Goal: Task Accomplishment & Management: Manage account settings

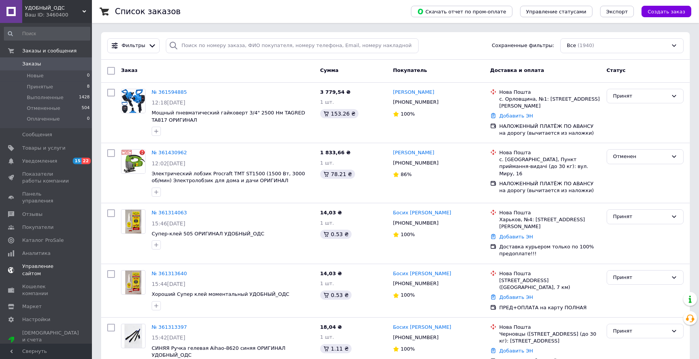
click at [36, 263] on span "Управление сайтом" at bounding box center [46, 270] width 49 height 14
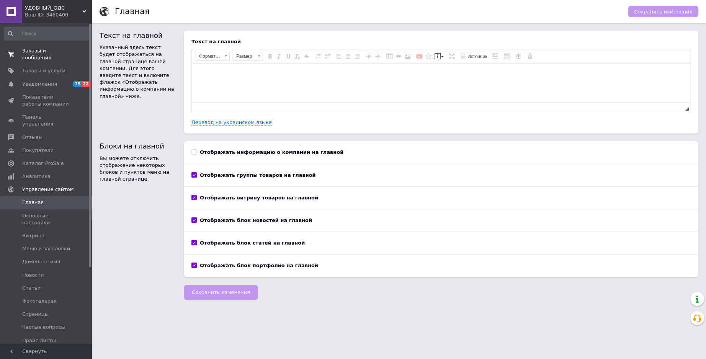
click at [48, 50] on span "Заказы и сообщения" at bounding box center [46, 55] width 49 height 14
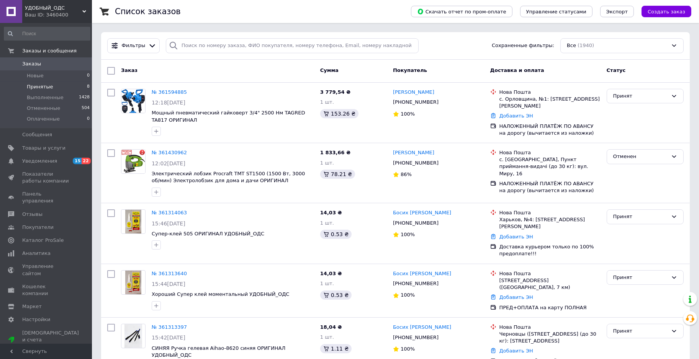
click at [41, 88] on span "Принятые" at bounding box center [40, 87] width 26 height 7
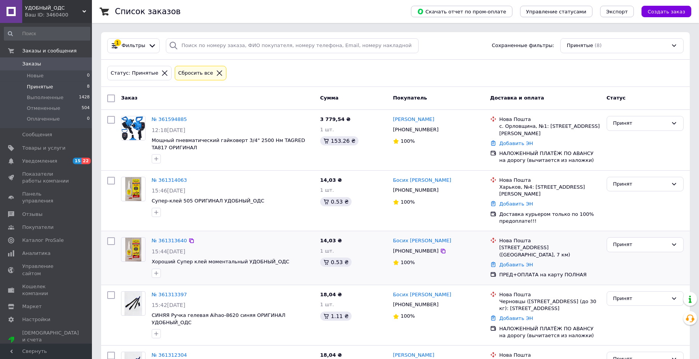
scroll to position [215, 0]
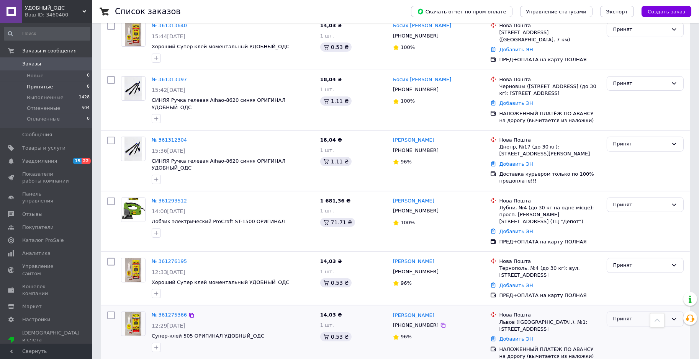
click at [621, 315] on div "Принят" at bounding box center [640, 319] width 55 height 8
click at [620, 328] on li "Выполнен" at bounding box center [645, 335] width 76 height 14
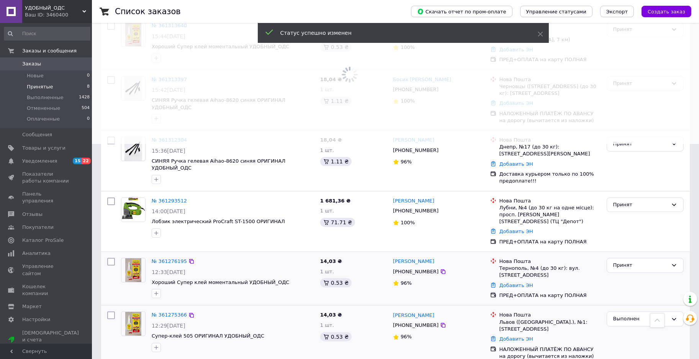
scroll to position [208, 0]
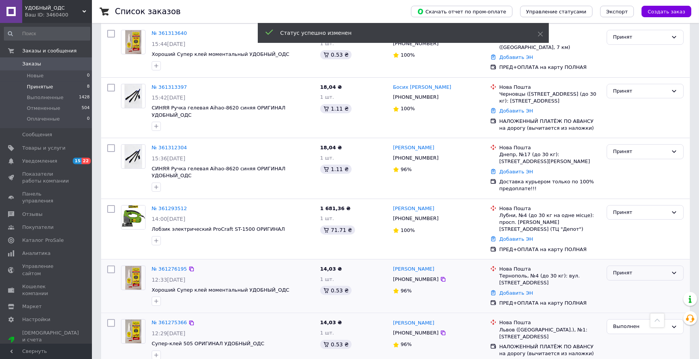
click at [625, 269] on div "Принят" at bounding box center [640, 273] width 55 height 8
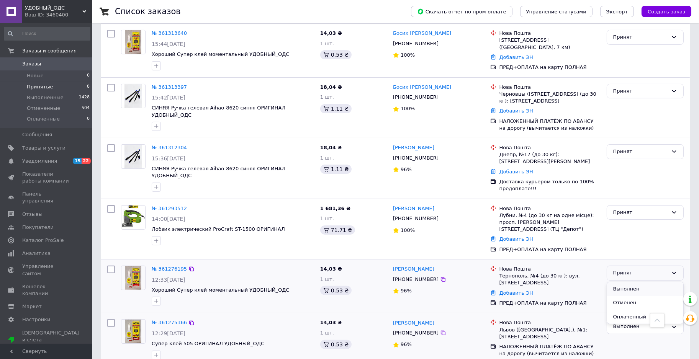
click at [624, 282] on li "Выполнен" at bounding box center [645, 289] width 76 height 14
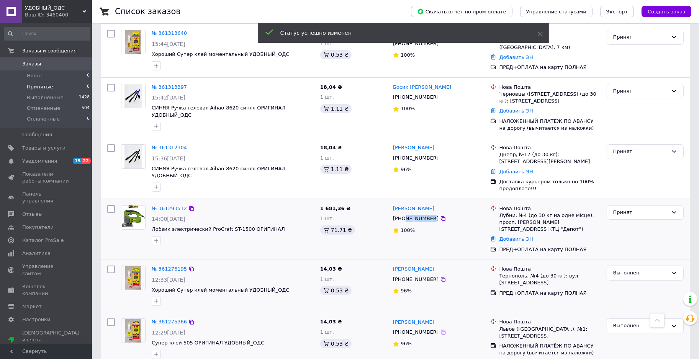
drag, startPoint x: 406, startPoint y: 210, endPoint x: 428, endPoint y: 210, distance: 22.2
click at [428, 214] on div "[PHONE_NUMBER]" at bounding box center [416, 219] width 49 height 10
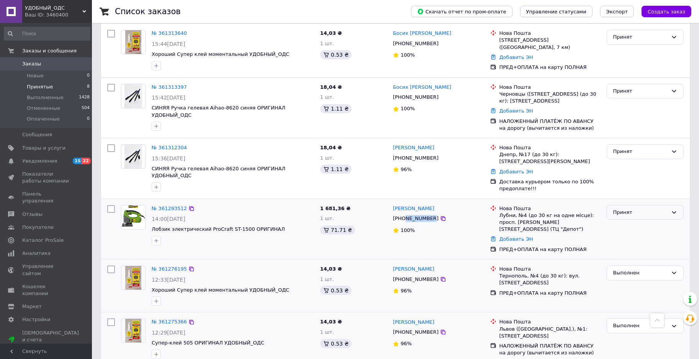
drag, startPoint x: 622, startPoint y: 203, endPoint x: 623, endPoint y: 210, distance: 6.9
click at [622, 209] on div "Принят" at bounding box center [640, 213] width 55 height 8
click at [623, 221] on li "Выполнен" at bounding box center [645, 228] width 76 height 14
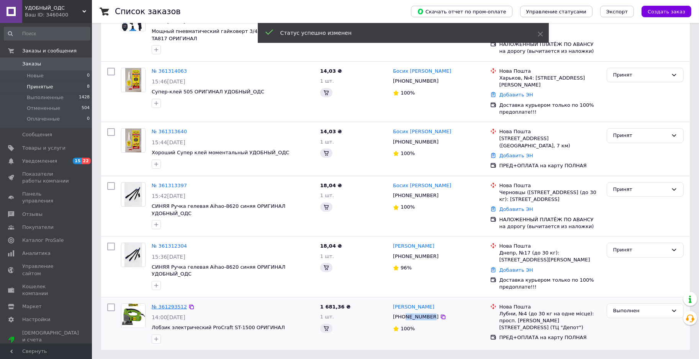
scroll to position [101, 0]
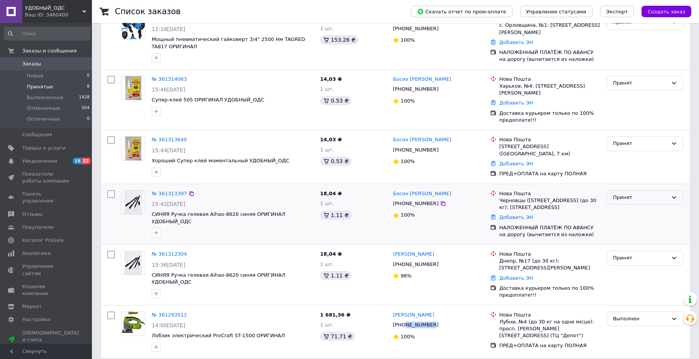
click at [637, 194] on div "Принят" at bounding box center [640, 198] width 55 height 8
click at [635, 206] on li "Выполнен" at bounding box center [645, 213] width 76 height 14
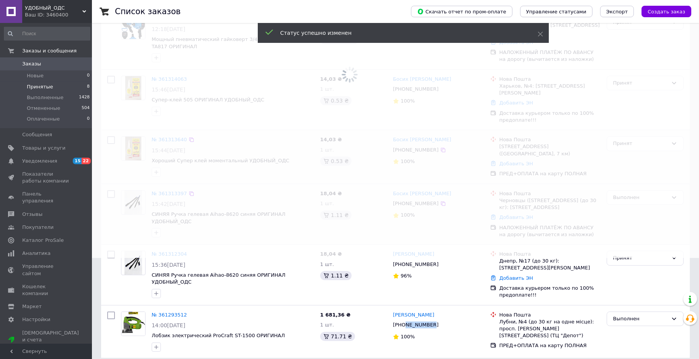
scroll to position [93, 0]
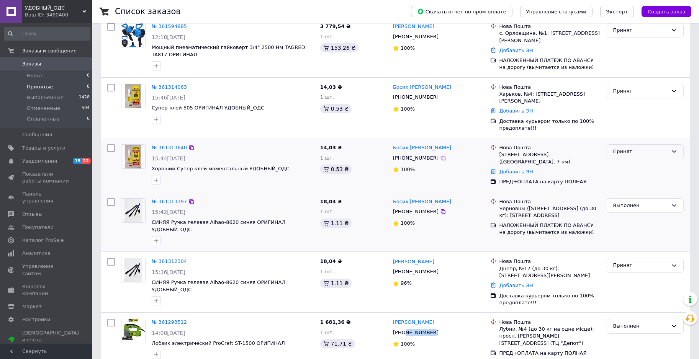
click at [621, 148] on div "Принят" at bounding box center [640, 152] width 55 height 8
click at [619, 163] on li "Выполнен" at bounding box center [645, 168] width 76 height 14
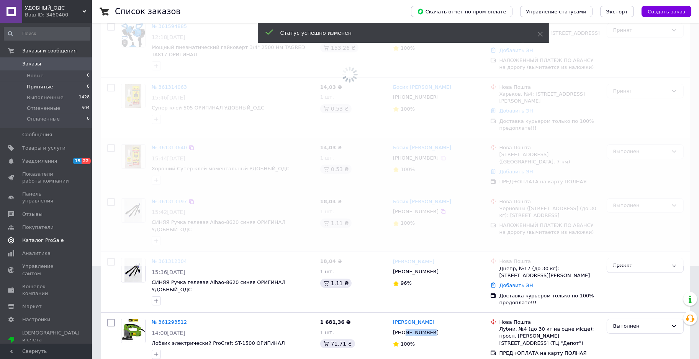
click at [53, 237] on span "Каталог ProSale" at bounding box center [42, 240] width 41 height 7
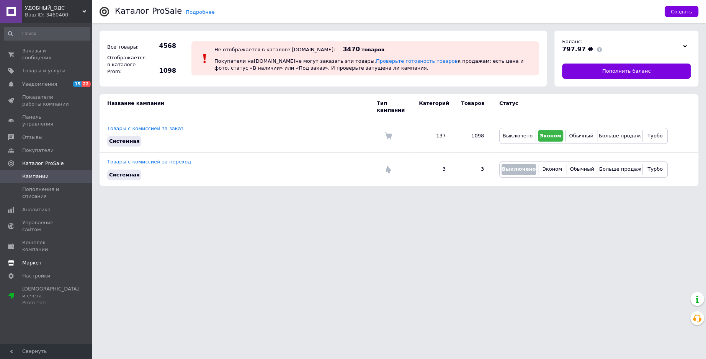
click at [46, 257] on link "Маркет" at bounding box center [47, 263] width 94 height 13
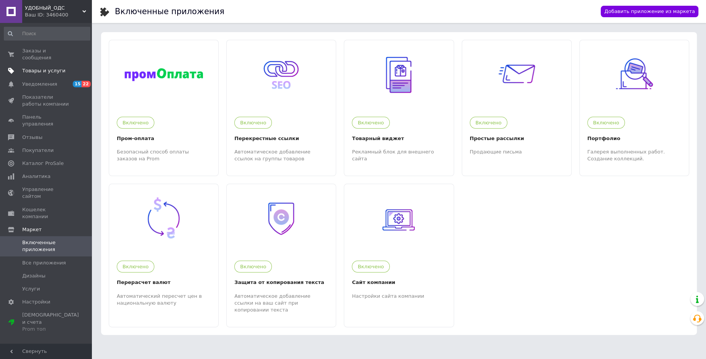
click at [48, 67] on span "Товары и услуги" at bounding box center [43, 70] width 43 height 7
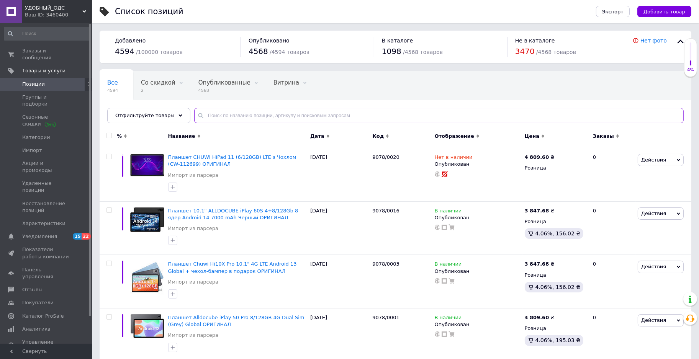
click at [280, 114] on input "text" at bounding box center [439, 115] width 490 height 15
paste input "3077-0001"
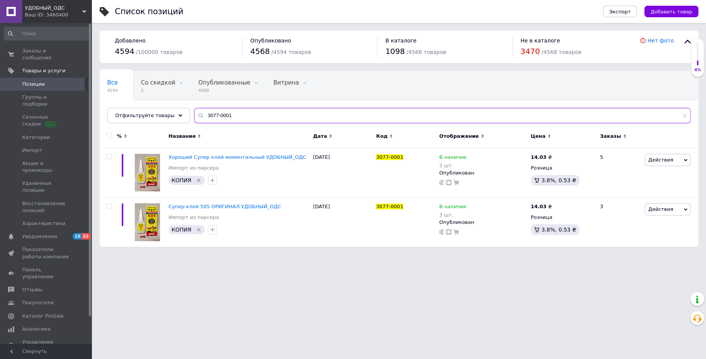
drag, startPoint x: 223, startPoint y: 118, endPoint x: 220, endPoint y: 119, distance: 4.0
click at [220, 119] on input "3077-0001" at bounding box center [442, 115] width 497 height 15
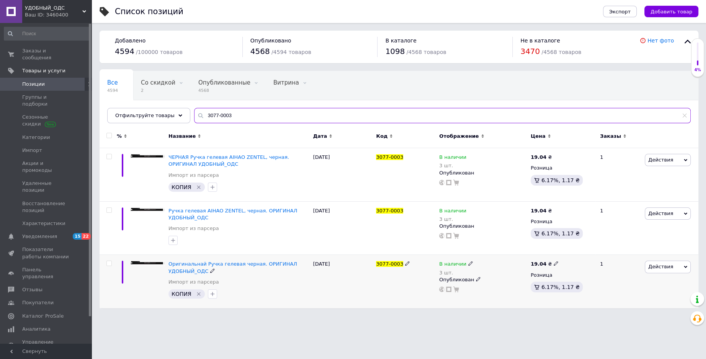
type input "3077-0003"
drag, startPoint x: 168, startPoint y: 263, endPoint x: 205, endPoint y: 270, distance: 37.4
click at [205, 270] on div "Оригинальнай Ручка гелевая черная. ОРИГИНАЛ УДОБНЫЙ_ОДС Импорт из парсера КОПИЯ" at bounding box center [239, 281] width 145 height 53
copy span "Оригинальнай Ручка гелевая черная. ОРИГИНАЛ УДОБНЫЙ_ОДС"
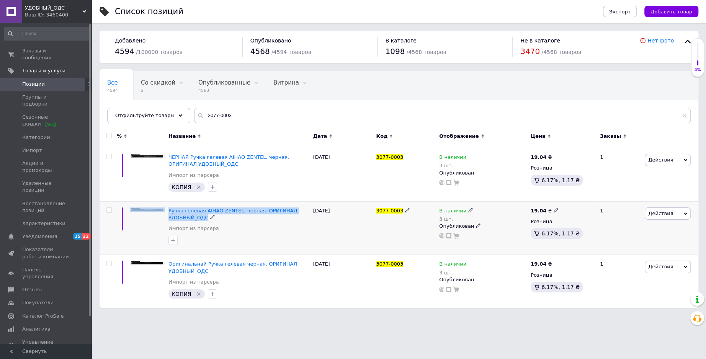
drag, startPoint x: 167, startPoint y: 210, endPoint x: 203, endPoint y: 216, distance: 36.5
click at [203, 216] on div "Ручка гелевая AIHAO ZENTEL, черная. ОРИГИНАЛ УДОБНЫЙ_ОДС Импорт из парсера [DAT…" at bounding box center [399, 229] width 599 height 54
copy div "Ручка гелевая AIHAO ZENTEL, черная. ОРИГИНАЛ УДОБНЫЙ_ОДС"
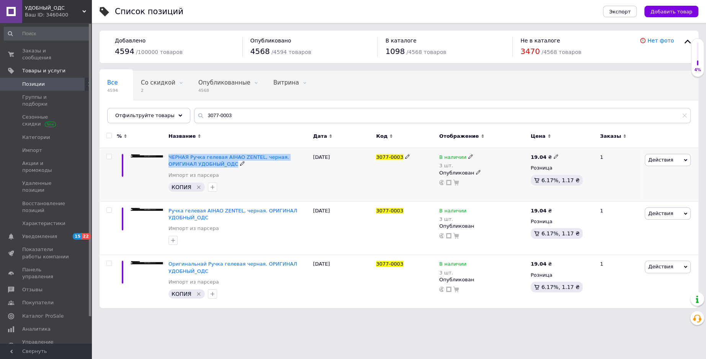
drag, startPoint x: 167, startPoint y: 156, endPoint x: 205, endPoint y: 162, distance: 38.4
click at [205, 162] on div "ЧЕРНАЯ Ручка гелевая AIHAO ZENTEL, черная. ОРИГИНАЛ УДОБНЫЙ_ОДС Импорт из парсе…" at bounding box center [239, 175] width 145 height 54
copy span "ЧЕРНАЯ Ручка гелевая AIHAO ZENTEL, черная. ОРИГИНАЛ УДОБНЫЙ_ОДС"
click at [35, 326] on span "Аналитика" at bounding box center [36, 329] width 28 height 7
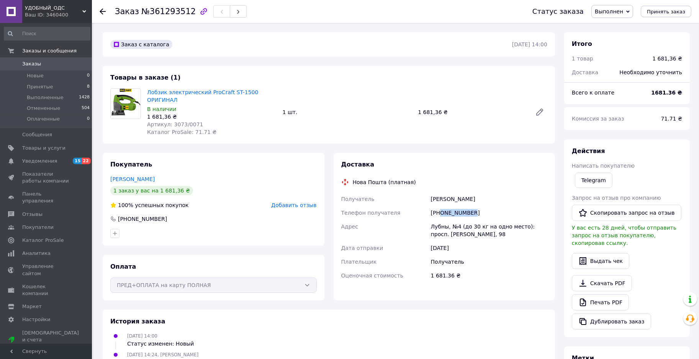
drag, startPoint x: 441, startPoint y: 205, endPoint x: 501, endPoint y: 205, distance: 59.4
click at [501, 206] on div "[PHONE_NUMBER]" at bounding box center [489, 213] width 120 height 14
click at [627, 219] on button "Скопировать запрос на отзыв" at bounding box center [627, 213] width 110 height 16
